Goal: Transaction & Acquisition: Purchase product/service

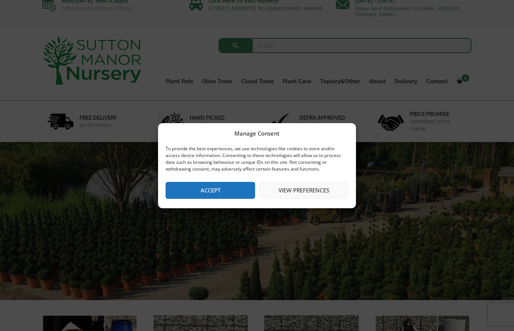
scroll to position [9, 0]
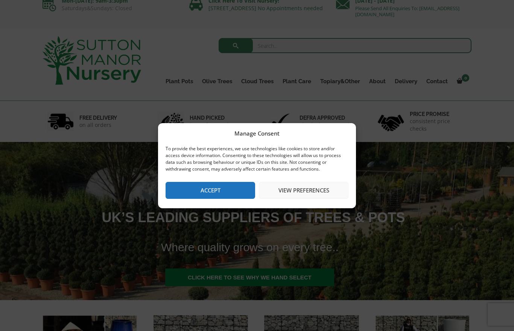
click at [224, 187] on button "Accept" at bounding box center [211, 190] width 90 height 17
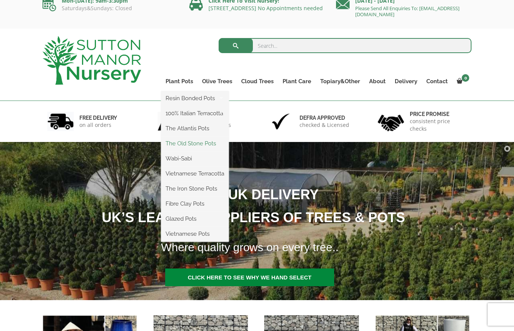
click at [201, 140] on link "The Old Stone Pots" at bounding box center [195, 143] width 68 height 11
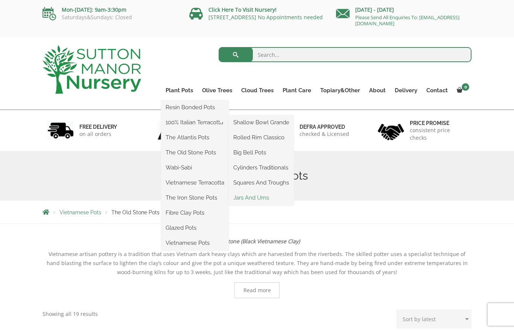
click at [253, 200] on link "Jars And Urns" at bounding box center [261, 197] width 65 height 11
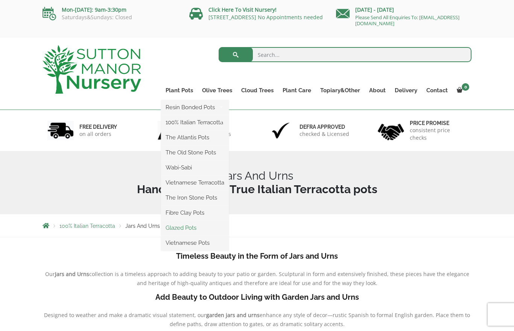
click at [189, 230] on link "Glazed Pots" at bounding box center [195, 227] width 68 height 11
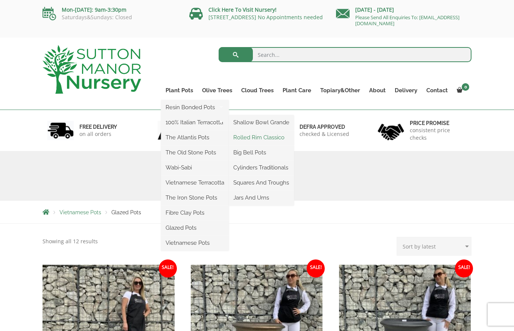
click at [278, 138] on link "Rolled Rim Classico" at bounding box center [261, 137] width 65 height 11
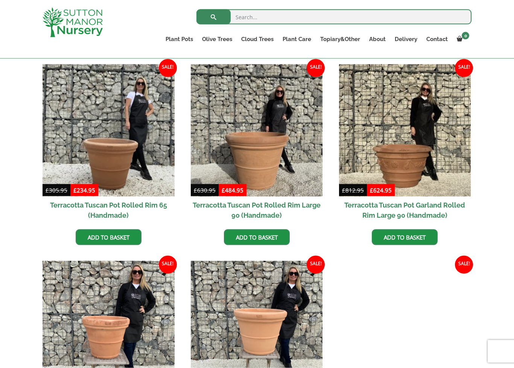
scroll to position [335, 0]
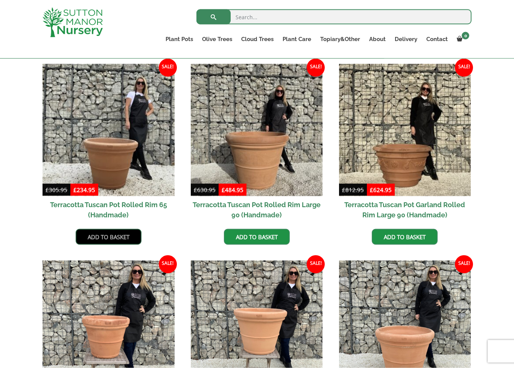
click at [116, 234] on link "Add to basket" at bounding box center [109, 237] width 66 height 16
